Goal: Find specific page/section: Find specific page/section

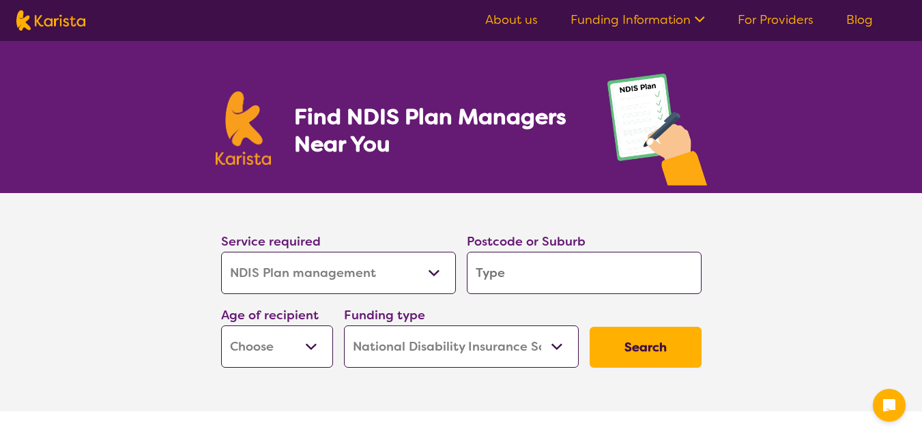
select select "NDIS Plan management"
select select "NDIS"
select select "NDIS Plan management"
select select "NDIS"
select select "NDIS Plan management"
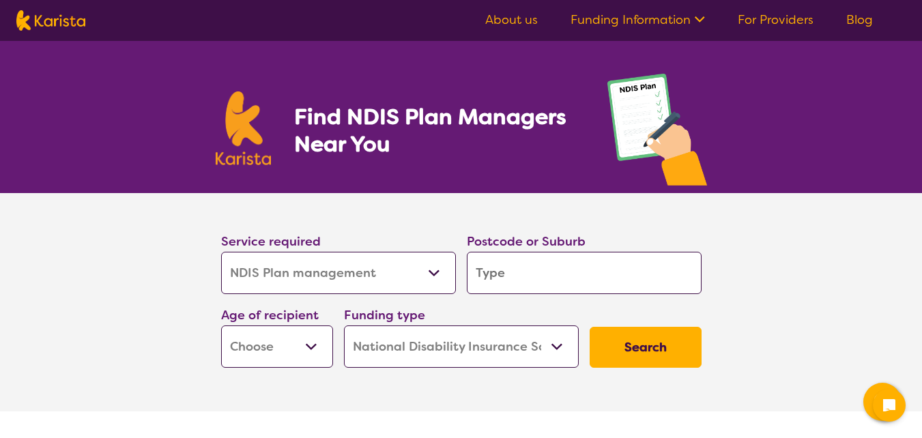
select select "NDIS"
select select "NDIS Plan management"
select select "NDIS"
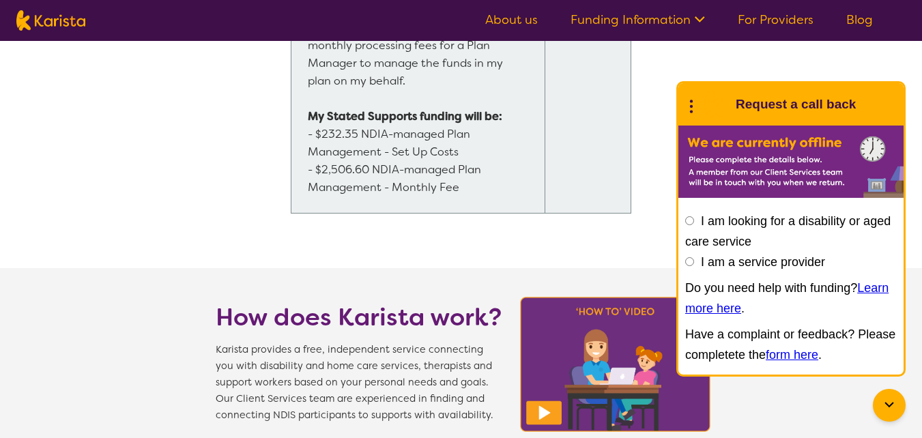
scroll to position [1705, 0]
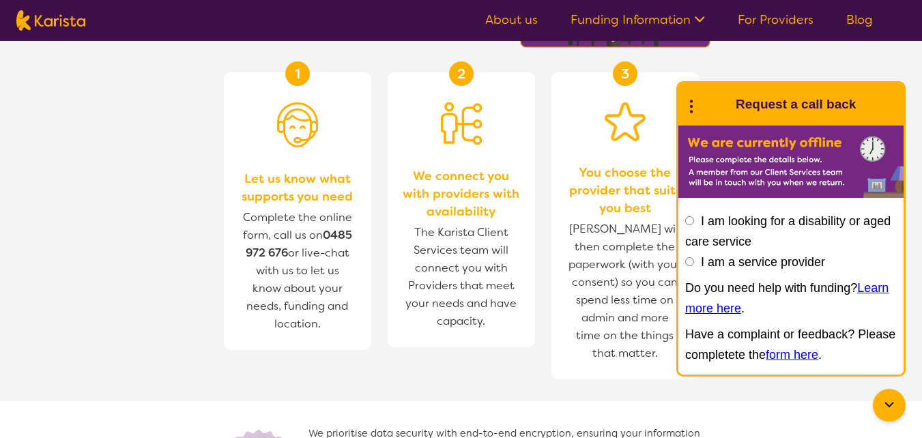
click at [301, 232] on span "Complete the online form, call us on [PHONE_NUMBER] or live-chat with us to let…" at bounding box center [297, 270] width 109 height 121
click at [269, 233] on span "Complete the online form, call us on [PHONE_NUMBER] or live-chat with us to let…" at bounding box center [297, 270] width 109 height 121
click at [289, 246] on span "Complete the online form, call us on [PHONE_NUMBER] or live-chat with us to let…" at bounding box center [297, 270] width 109 height 121
